Goal: Navigation & Orientation: Find specific page/section

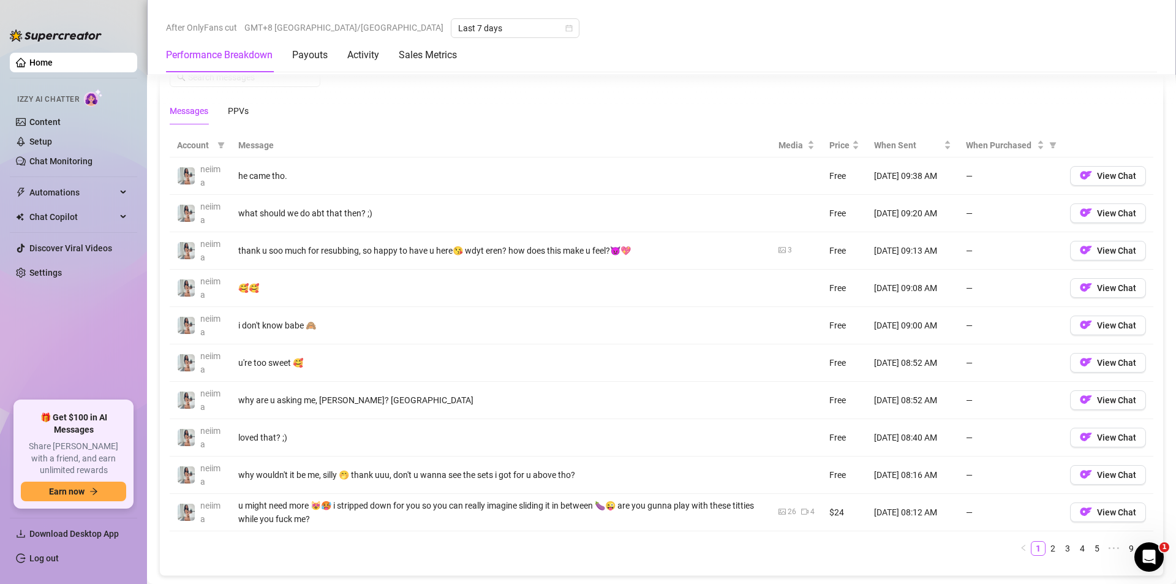
scroll to position [1225, 0]
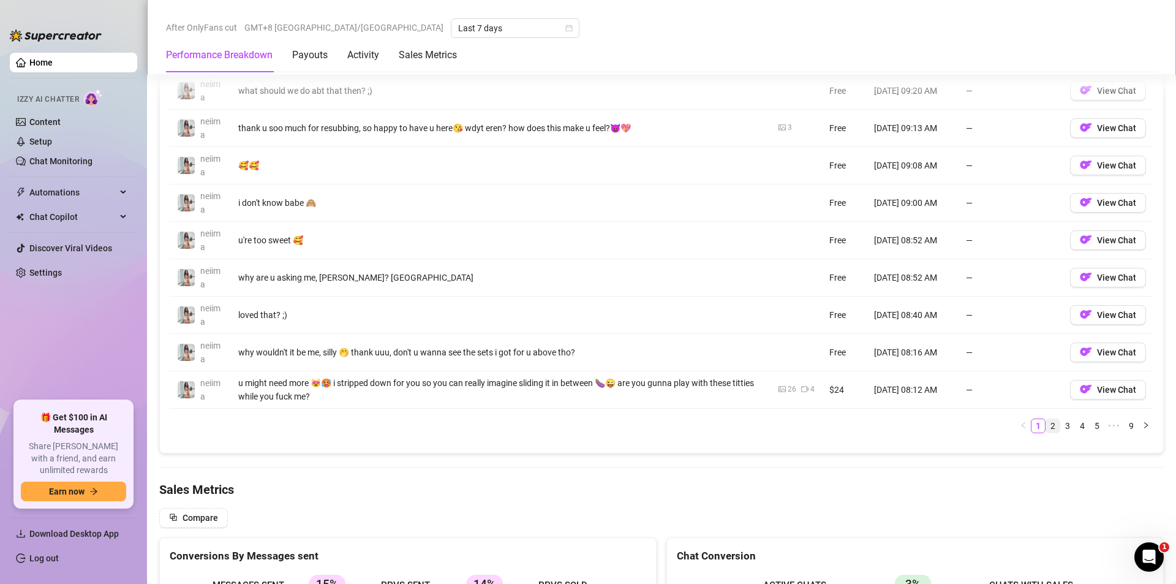
click at [1046, 424] on link "2" at bounding box center [1052, 425] width 13 height 13
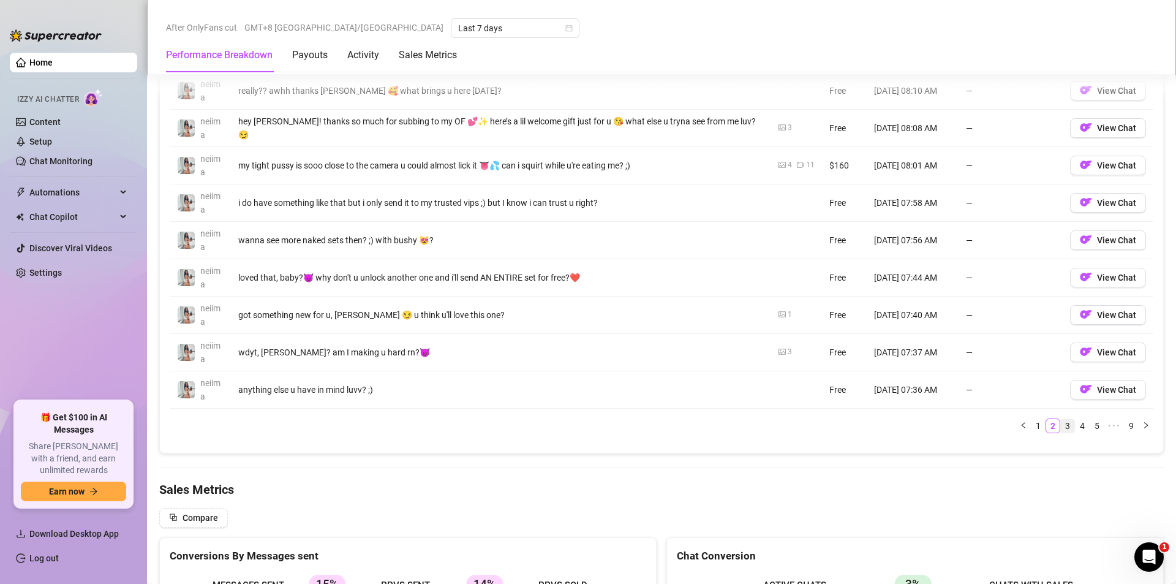
click at [1061, 427] on link "3" at bounding box center [1067, 425] width 13 height 13
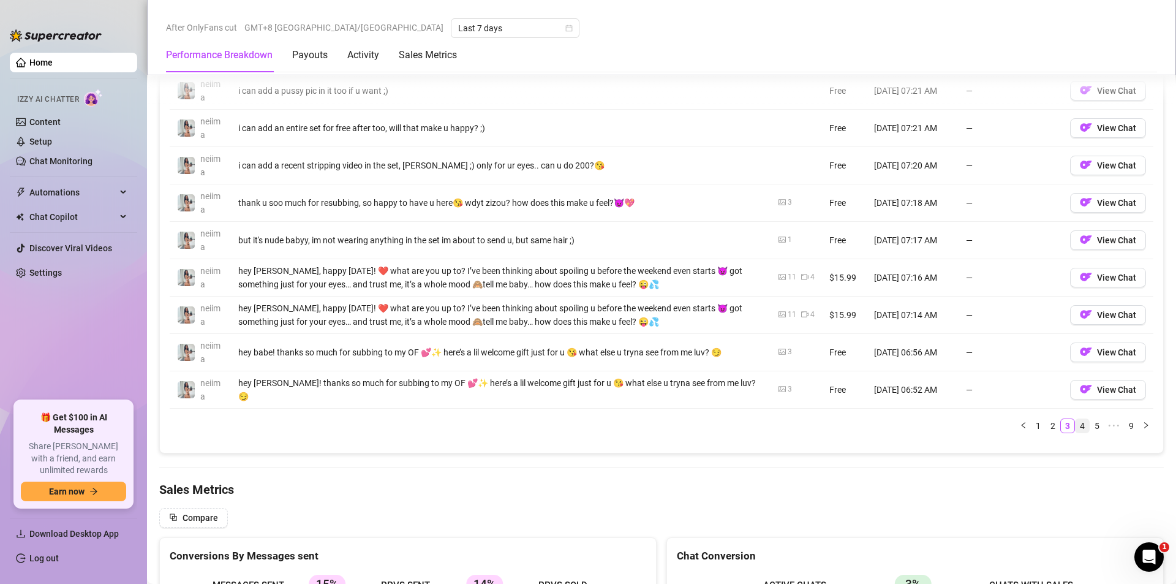
click at [1076, 426] on link "4" at bounding box center [1082, 425] width 13 height 13
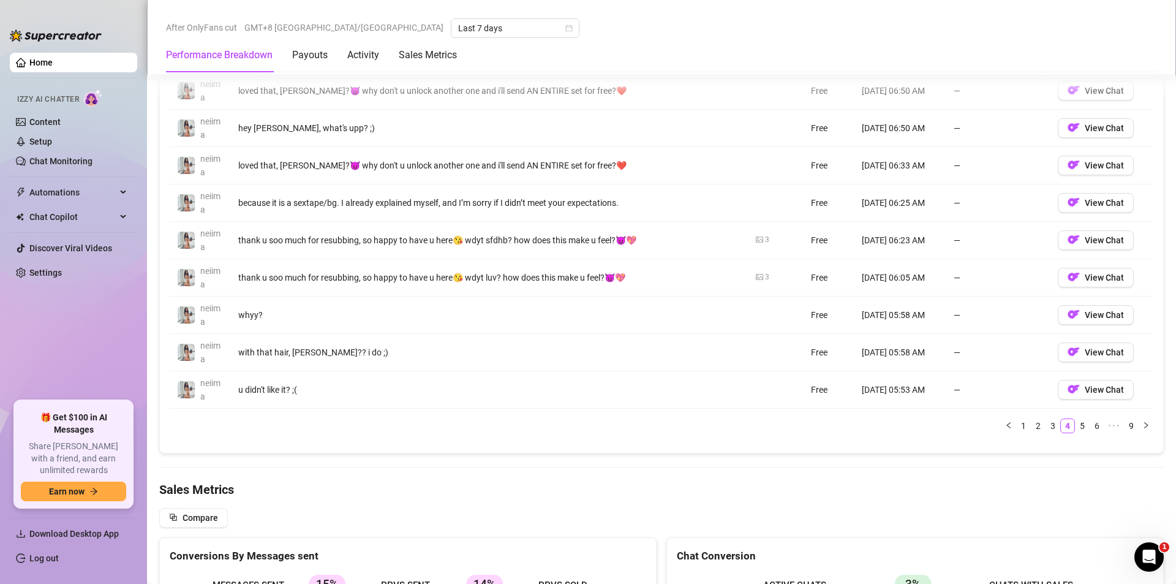
scroll to position [1103, 0]
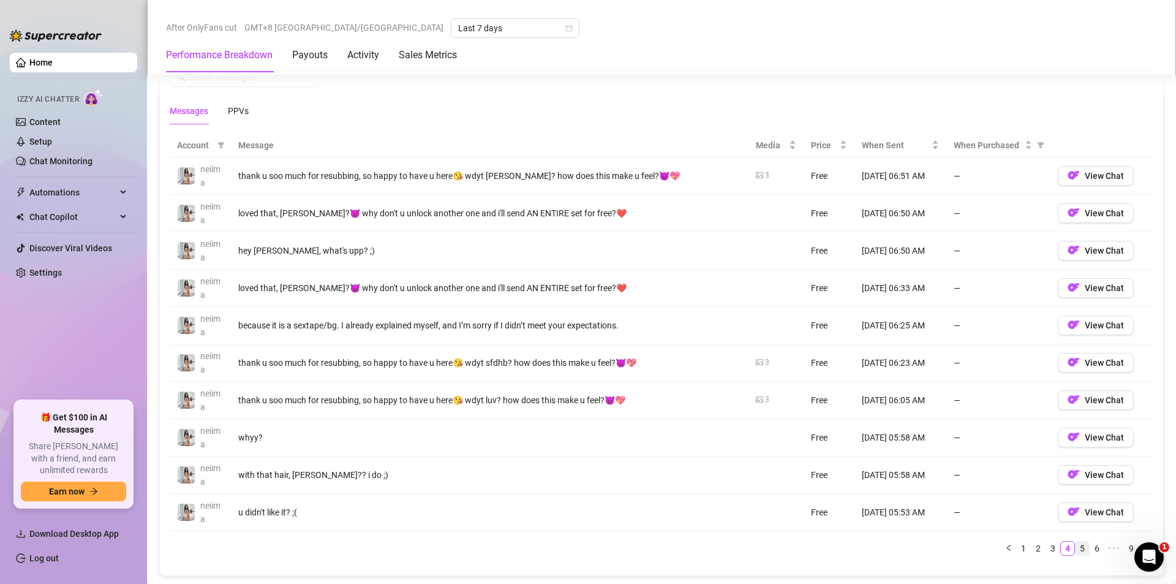
click at [1076, 542] on link "5" at bounding box center [1082, 547] width 13 height 13
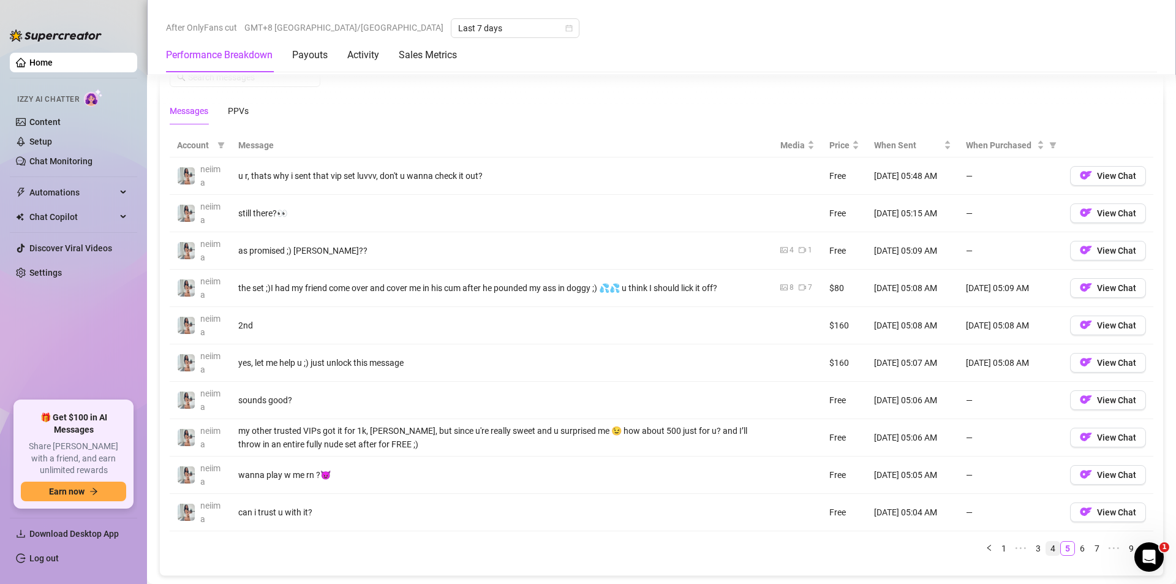
click at [1049, 545] on link "4" at bounding box center [1052, 547] width 13 height 13
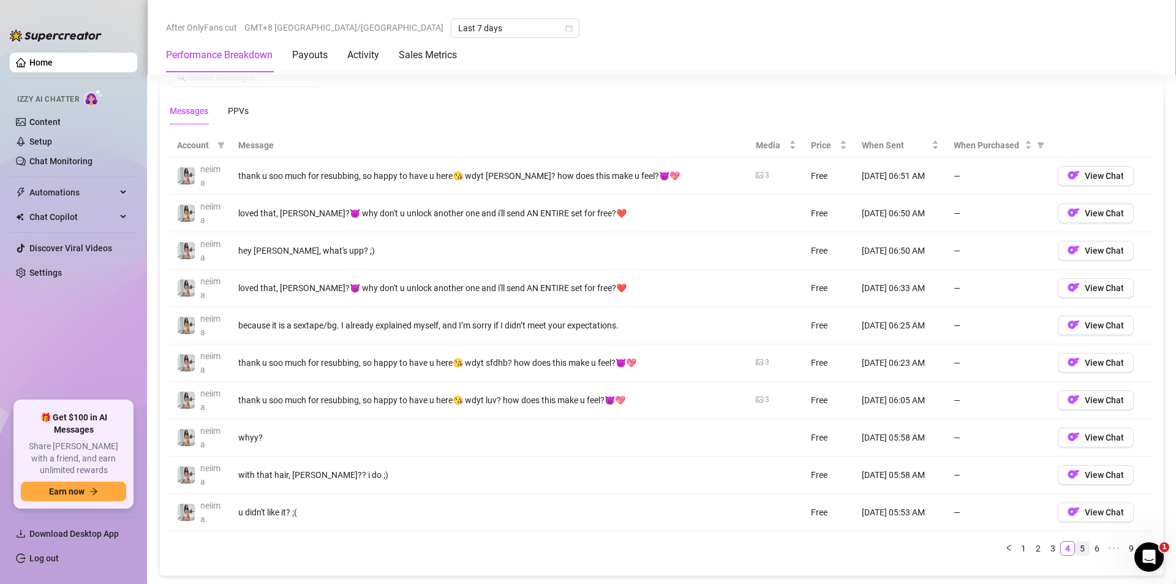
click at [1076, 546] on link "5" at bounding box center [1082, 547] width 13 height 13
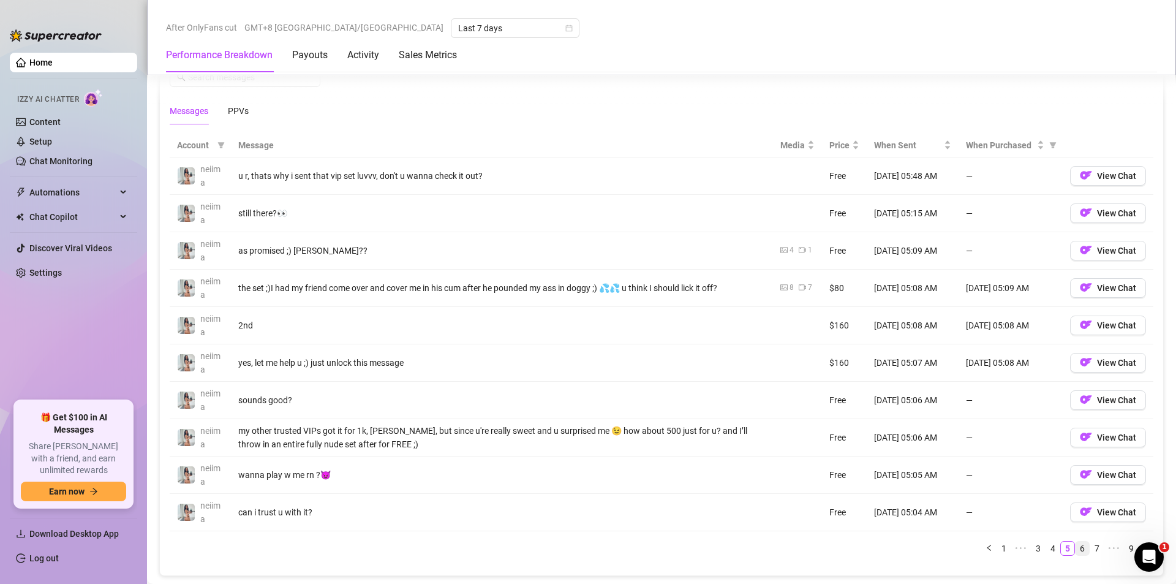
click at [1076, 549] on link "6" at bounding box center [1082, 547] width 13 height 13
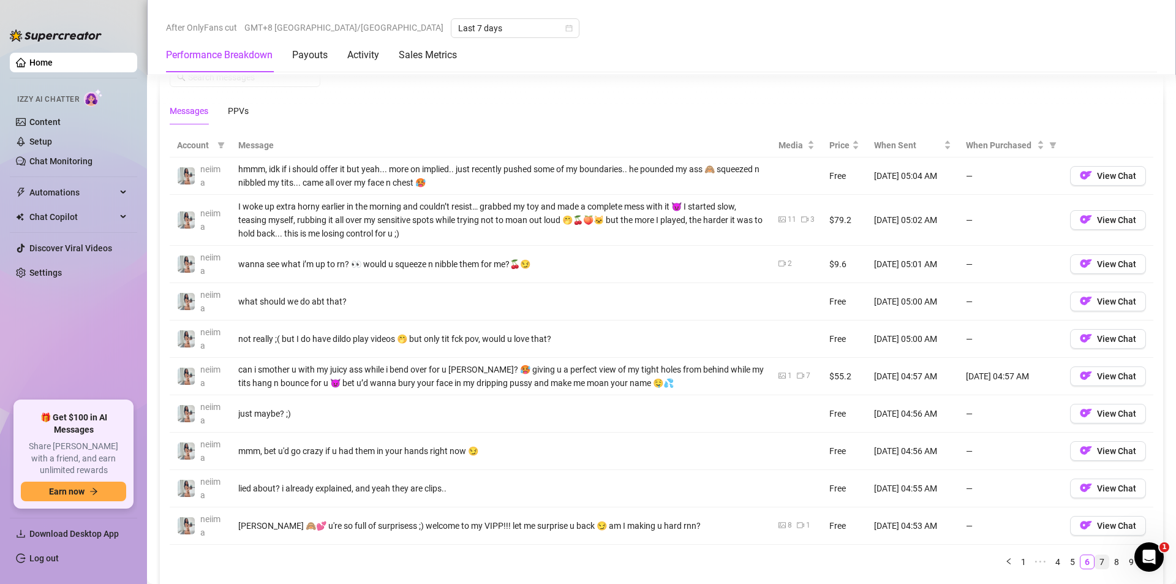
click at [1095, 560] on link "7" at bounding box center [1101, 561] width 13 height 13
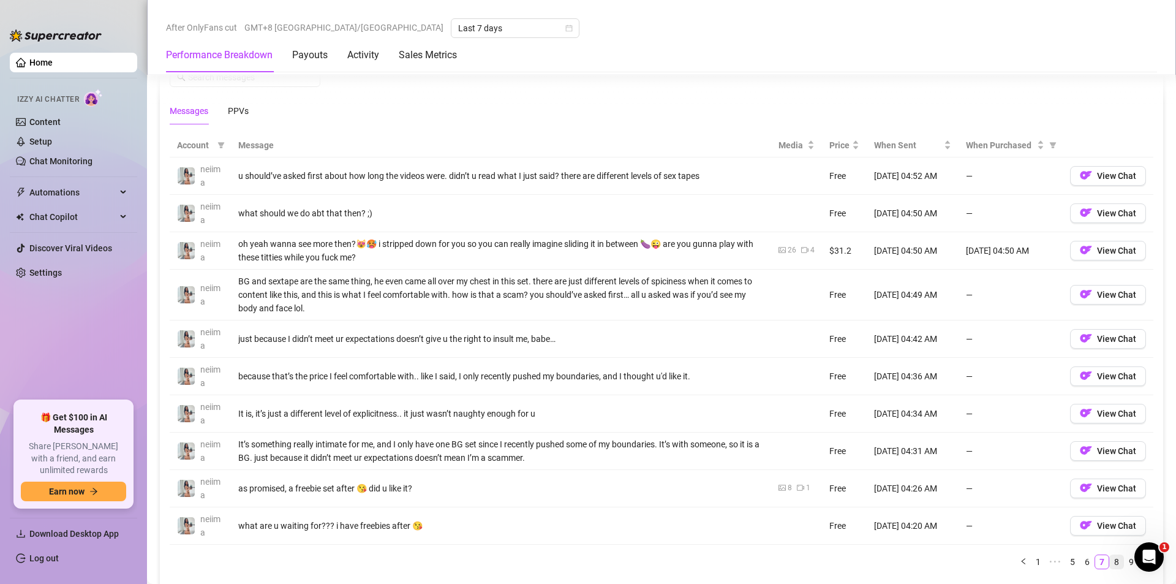
click at [1110, 561] on link "8" at bounding box center [1116, 561] width 13 height 13
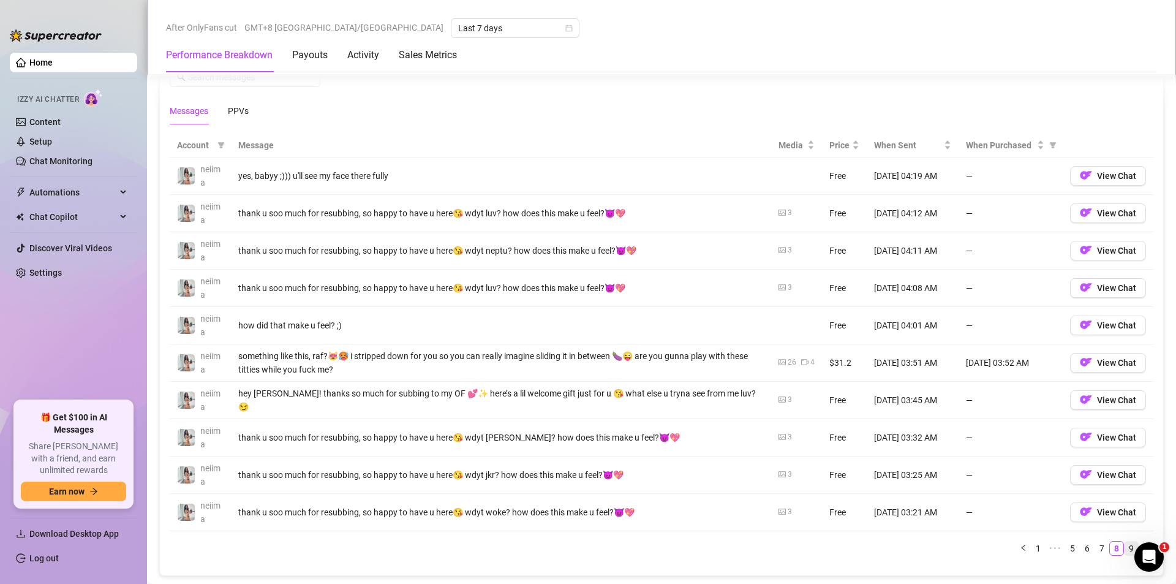
click at [1125, 548] on link "9" at bounding box center [1131, 547] width 13 height 13
